Goal: Information Seeking & Learning: Learn about a topic

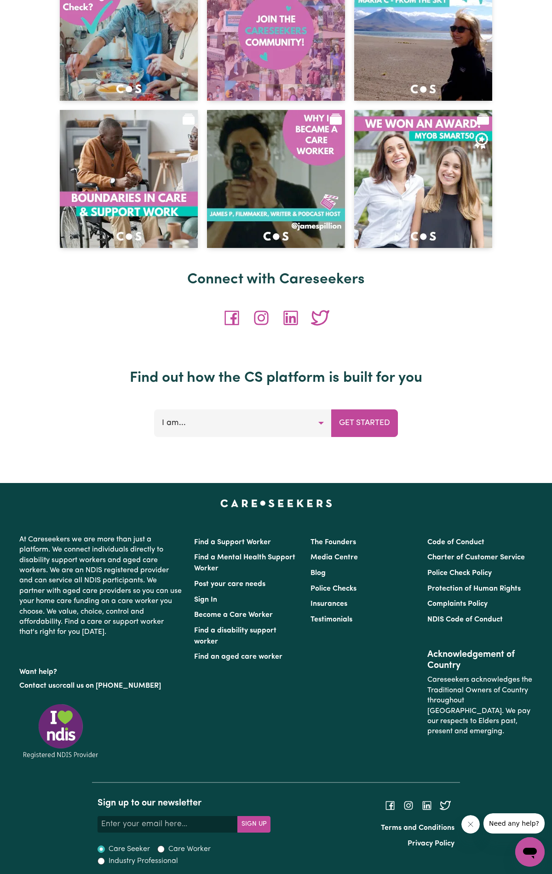
scroll to position [3827, 0]
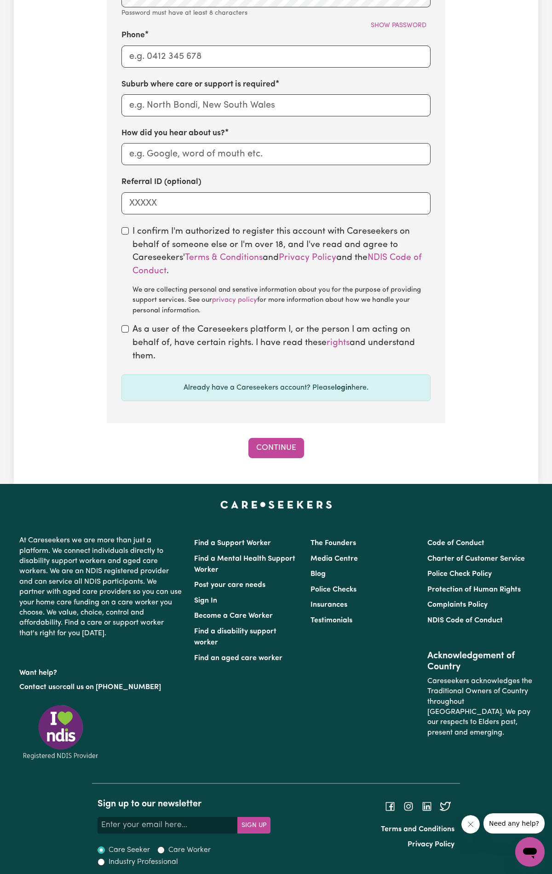
scroll to position [612, 0]
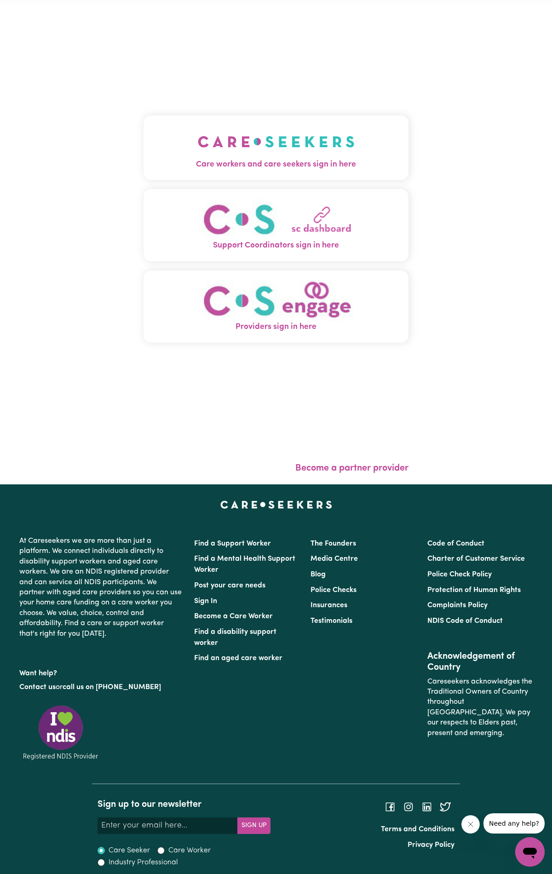
scroll to position [41, 0]
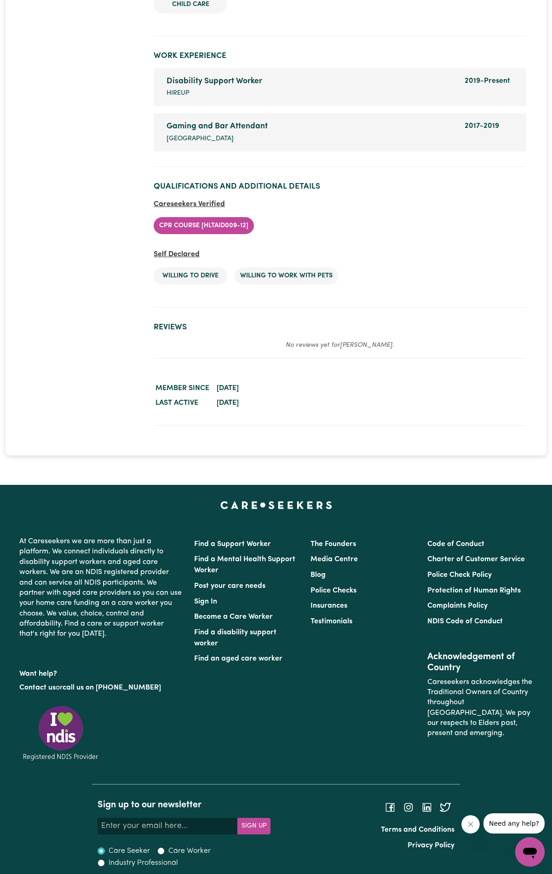
scroll to position [1507, 0]
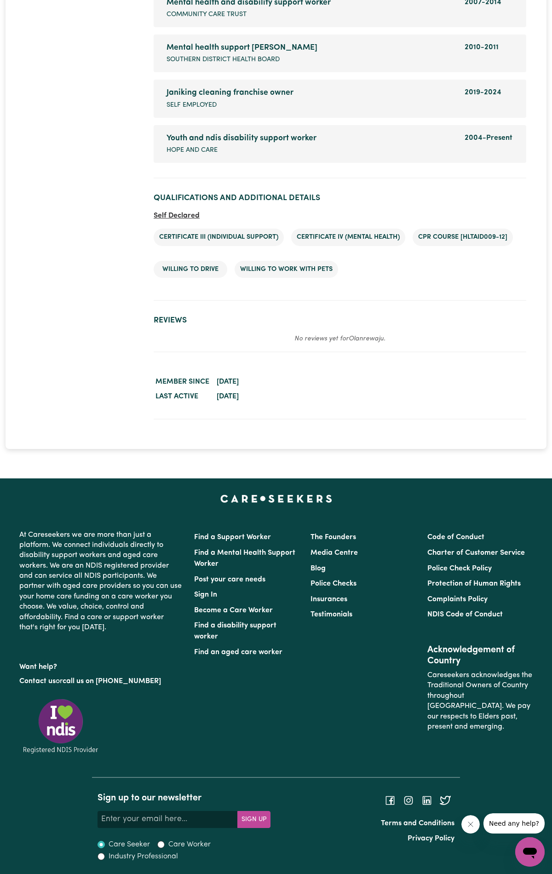
scroll to position [1893, 0]
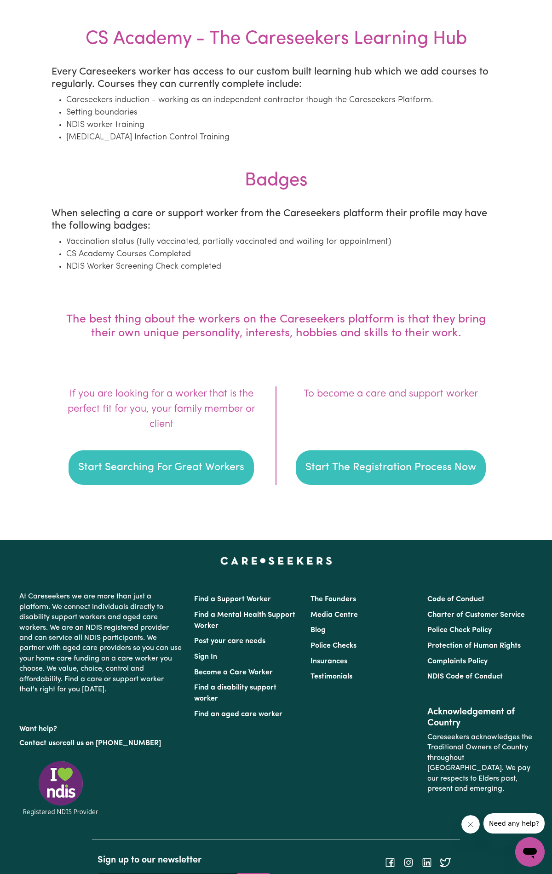
scroll to position [1109, 0]
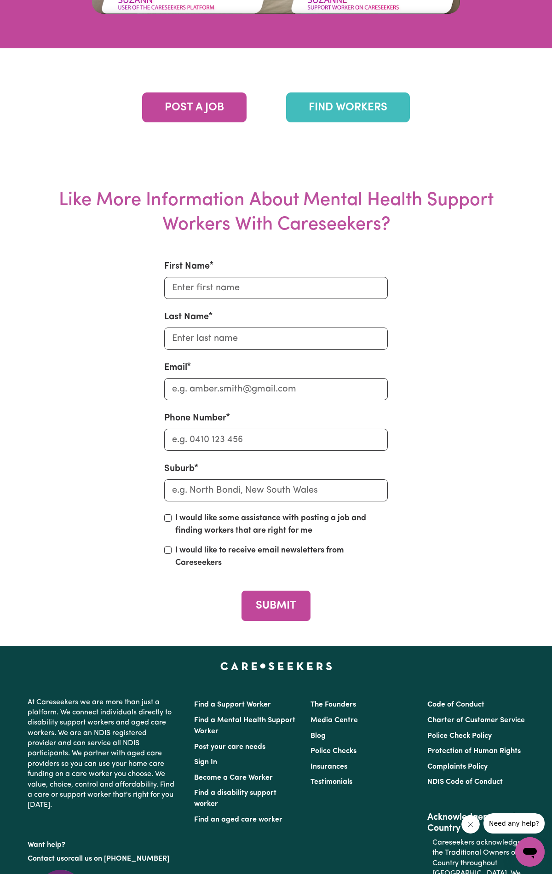
scroll to position [3727, 0]
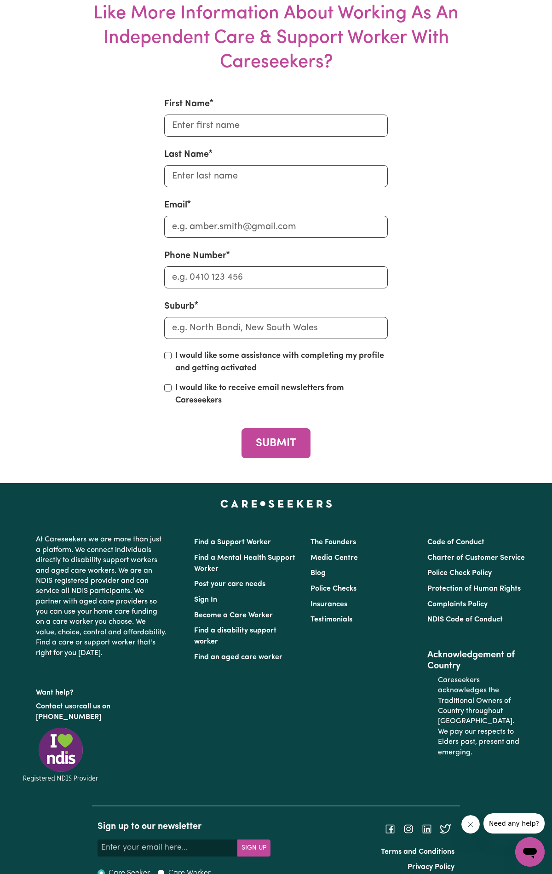
scroll to position [4315, 0]
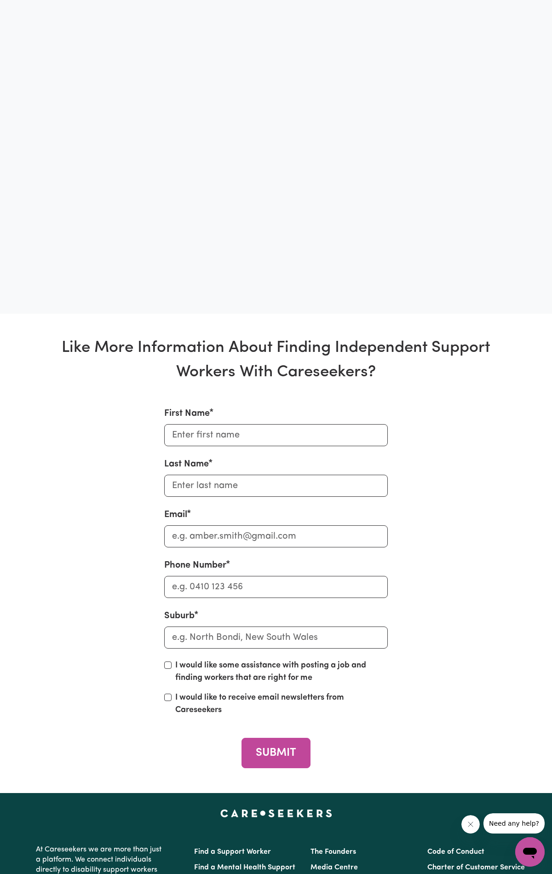
scroll to position [3859, 0]
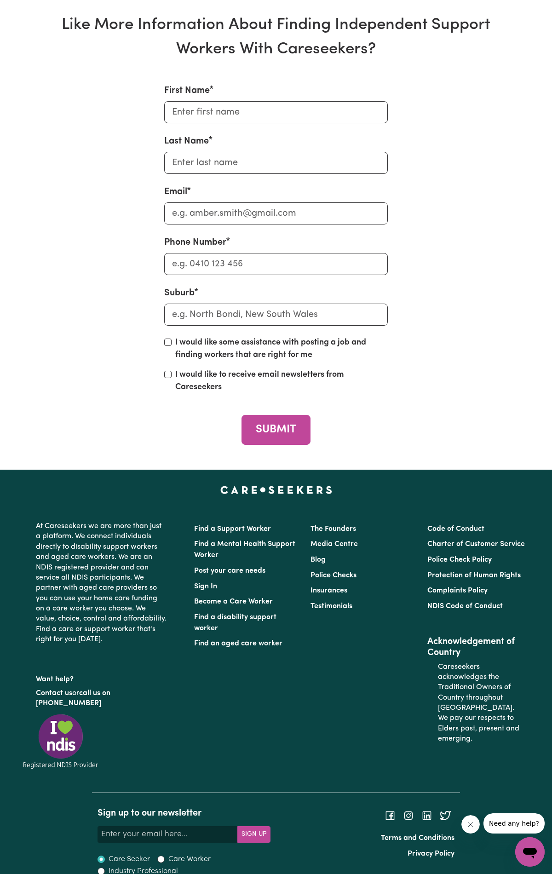
scroll to position [4031, 0]
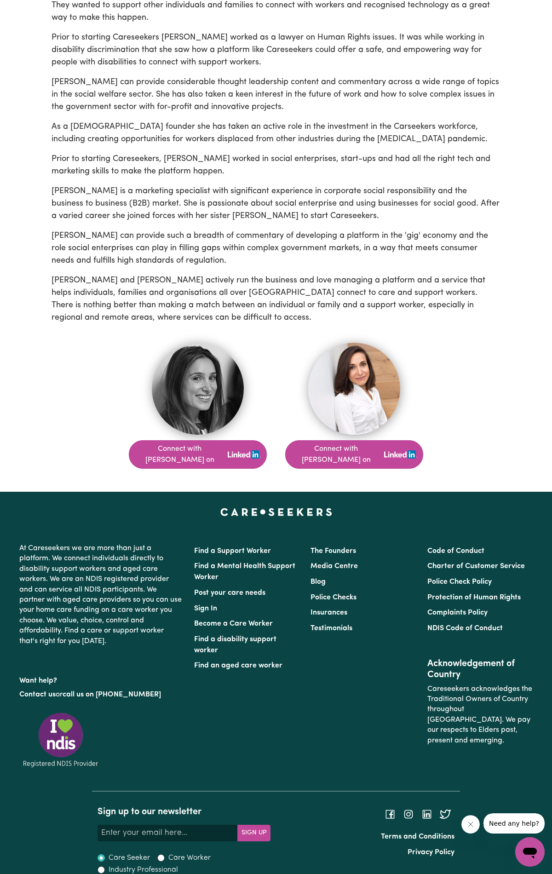
scroll to position [350, 0]
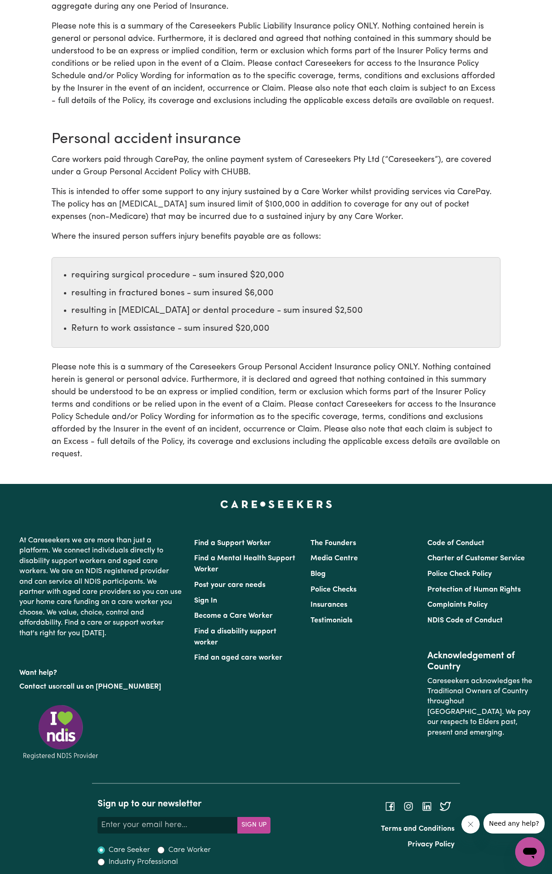
scroll to position [1221, 0]
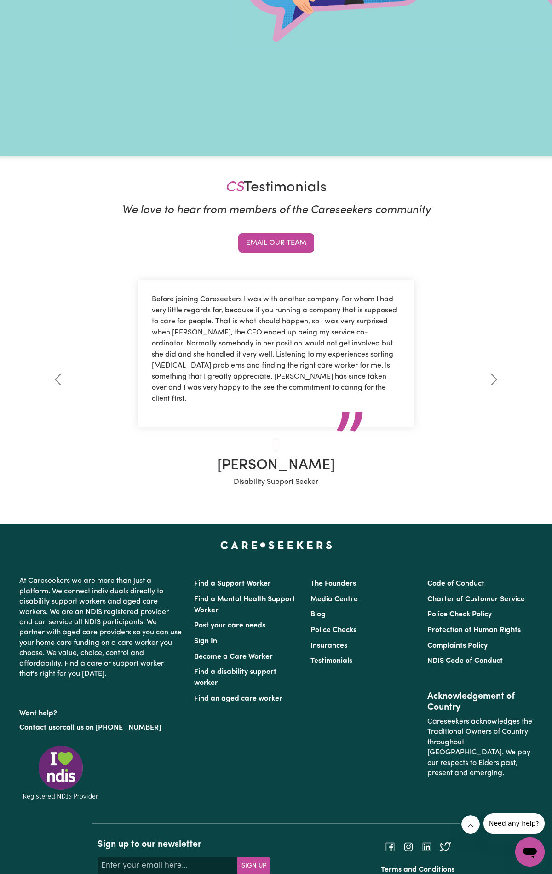
scroll to position [359, 0]
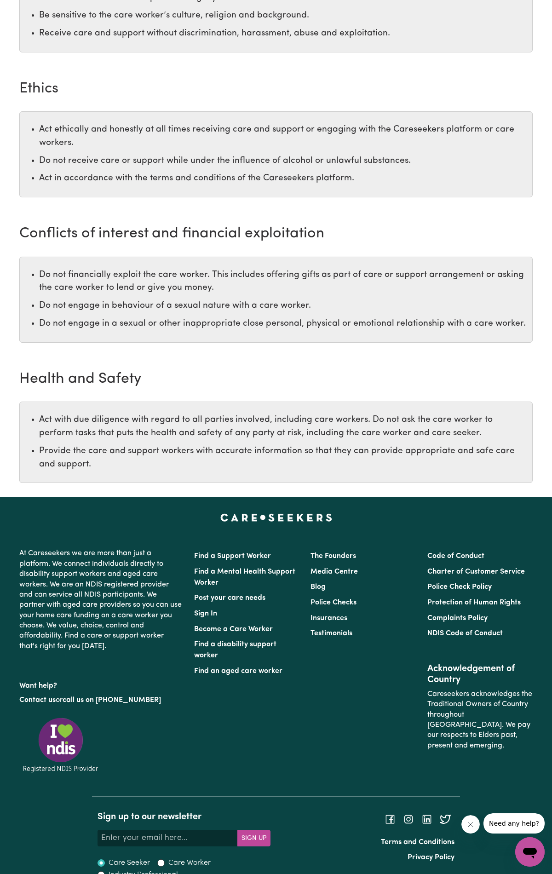
scroll to position [1277, 0]
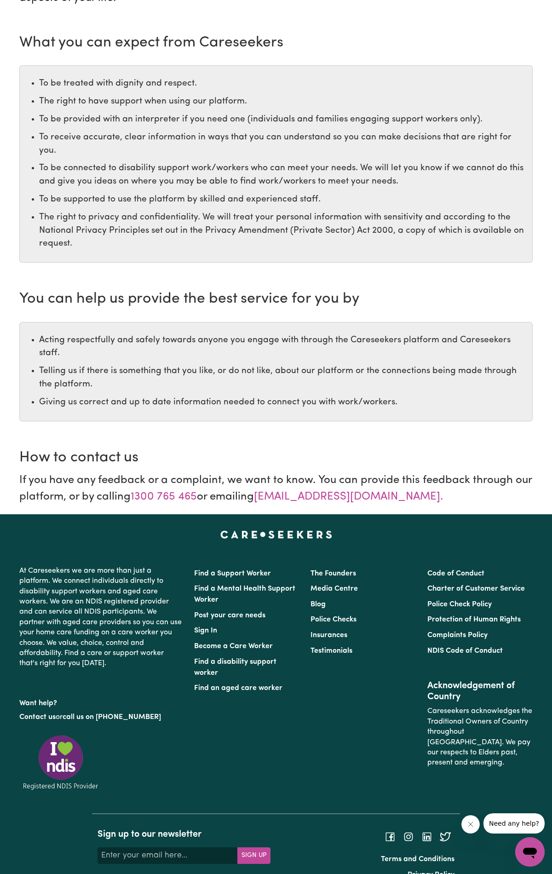
scroll to position [366, 0]
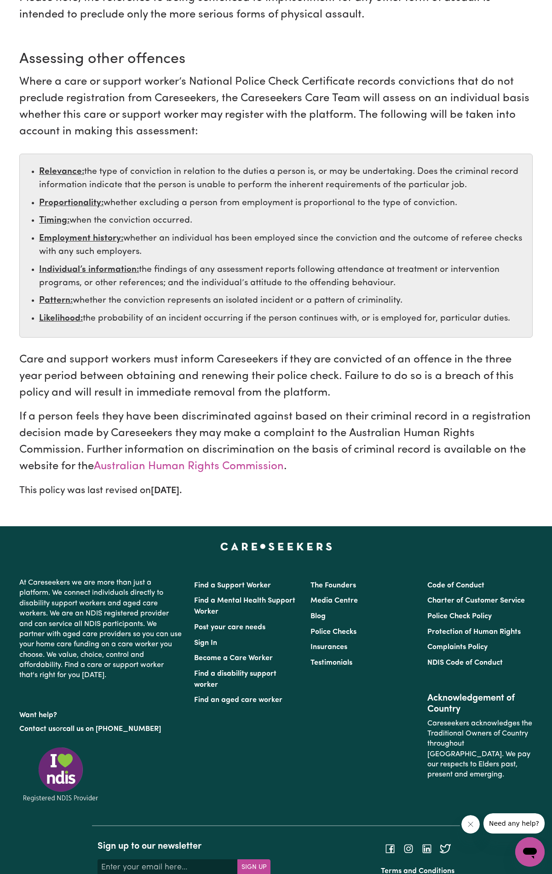
scroll to position [504, 0]
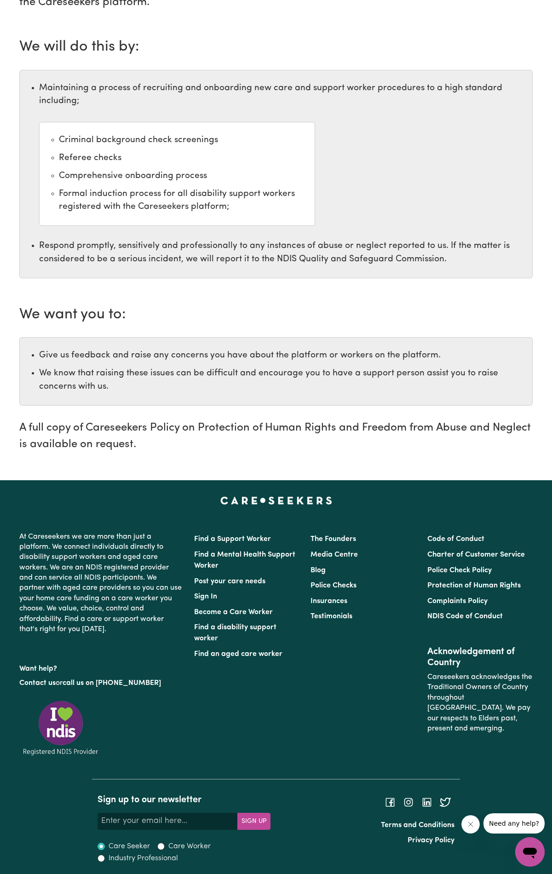
scroll to position [233, 0]
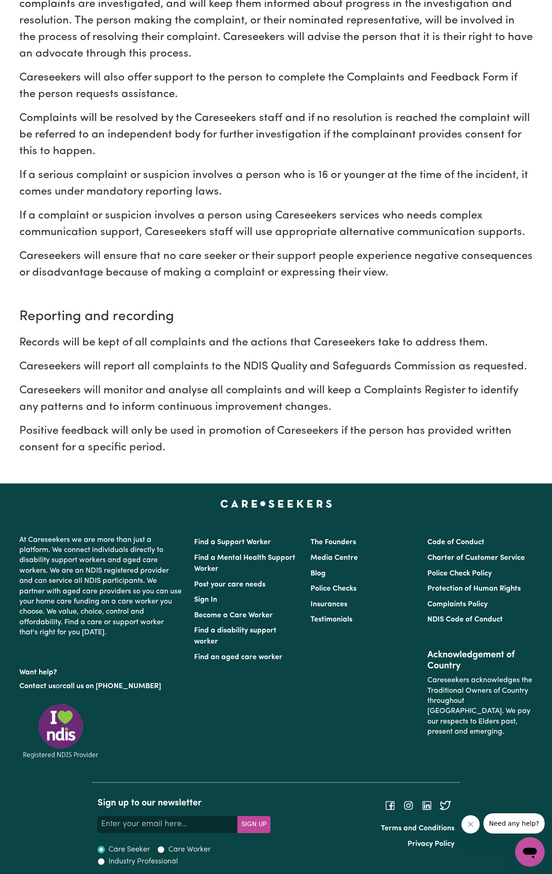
scroll to position [1157, 0]
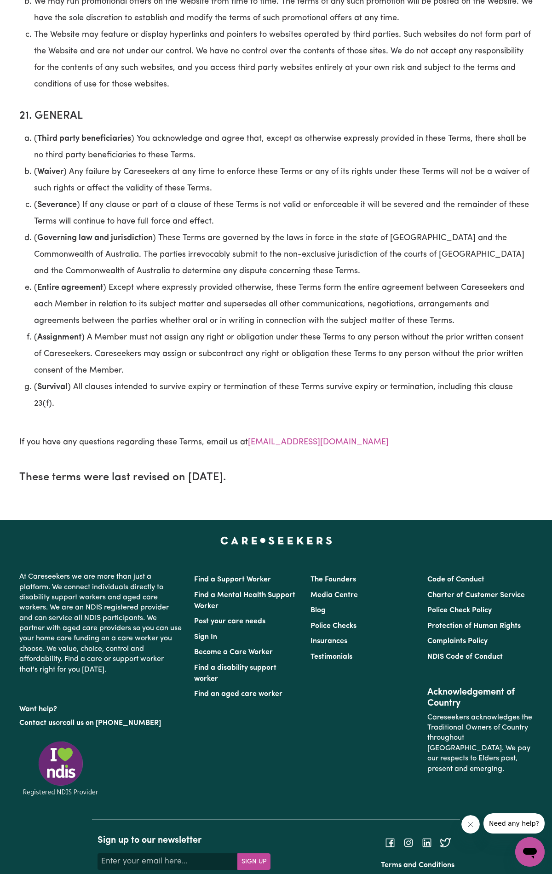
scroll to position [5724, 0]
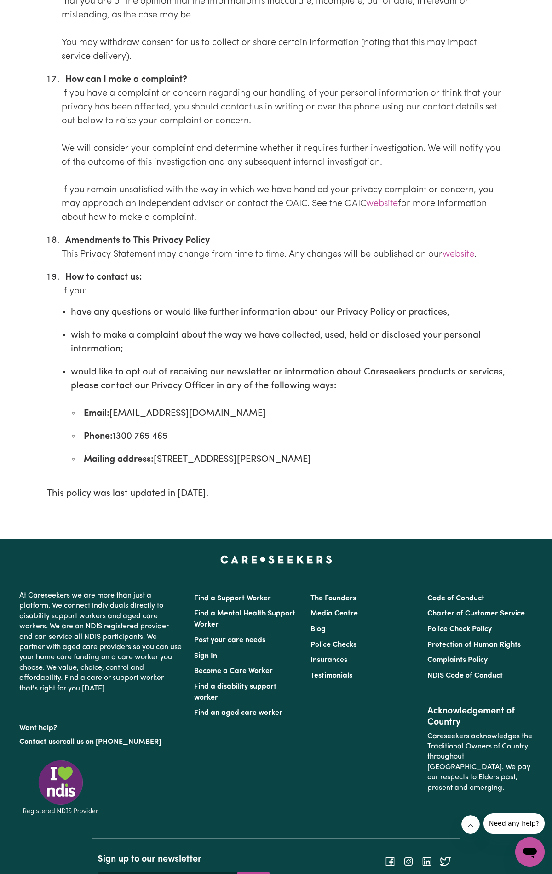
scroll to position [4436, 0]
